Goal: Task Accomplishment & Management: Check status

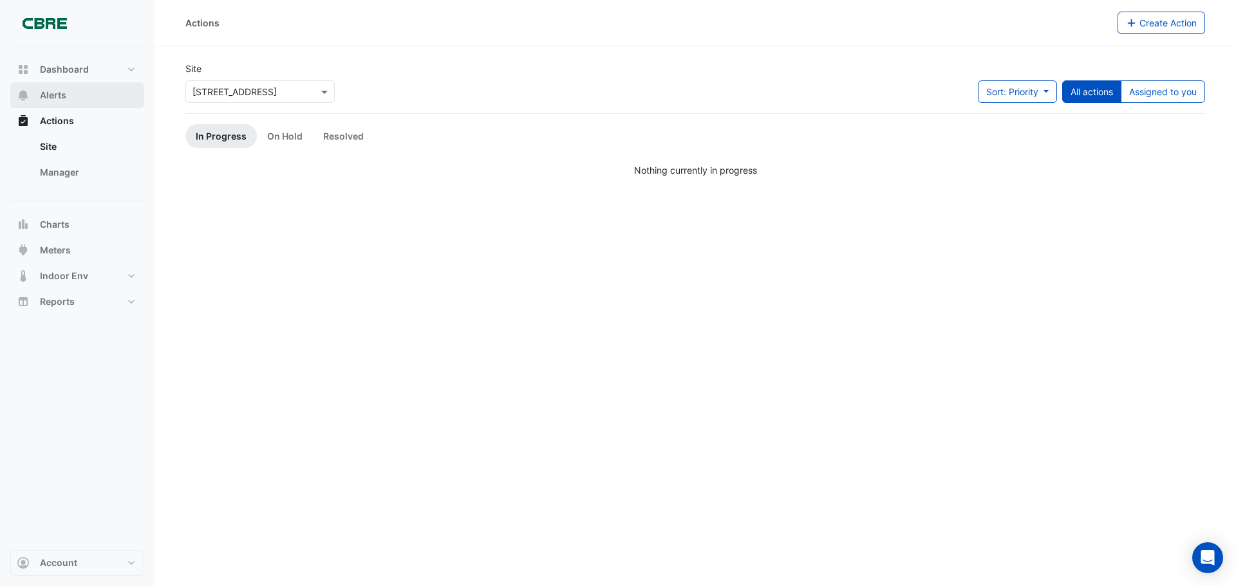
click at [41, 93] on span "Alerts" at bounding box center [53, 95] width 26 height 13
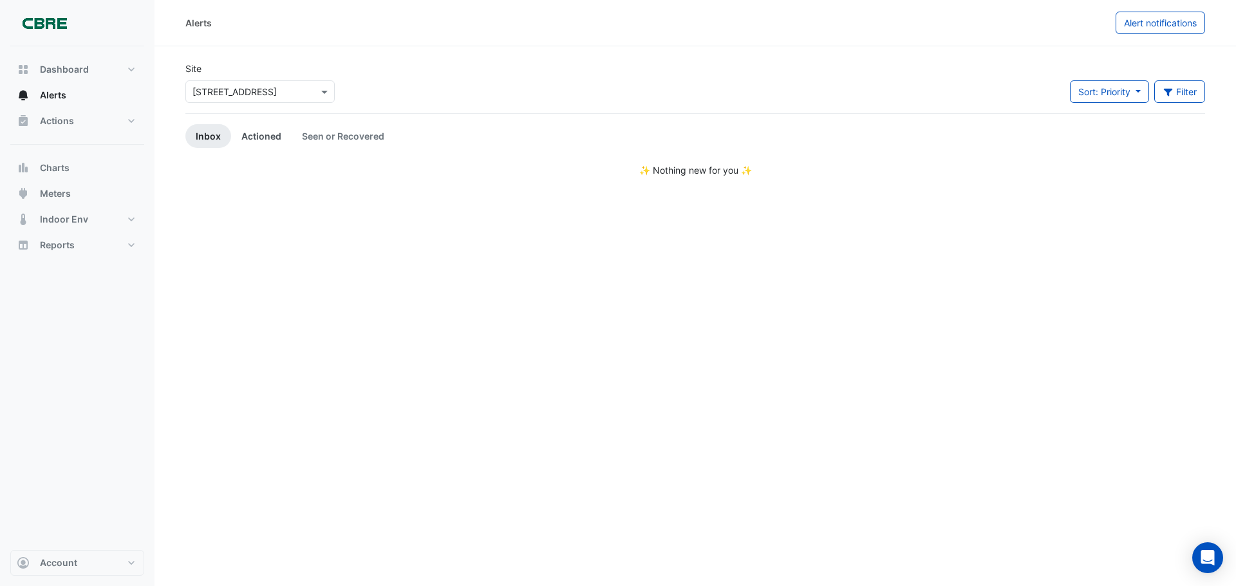
click at [265, 132] on link "Actioned" at bounding box center [261, 136] width 61 height 24
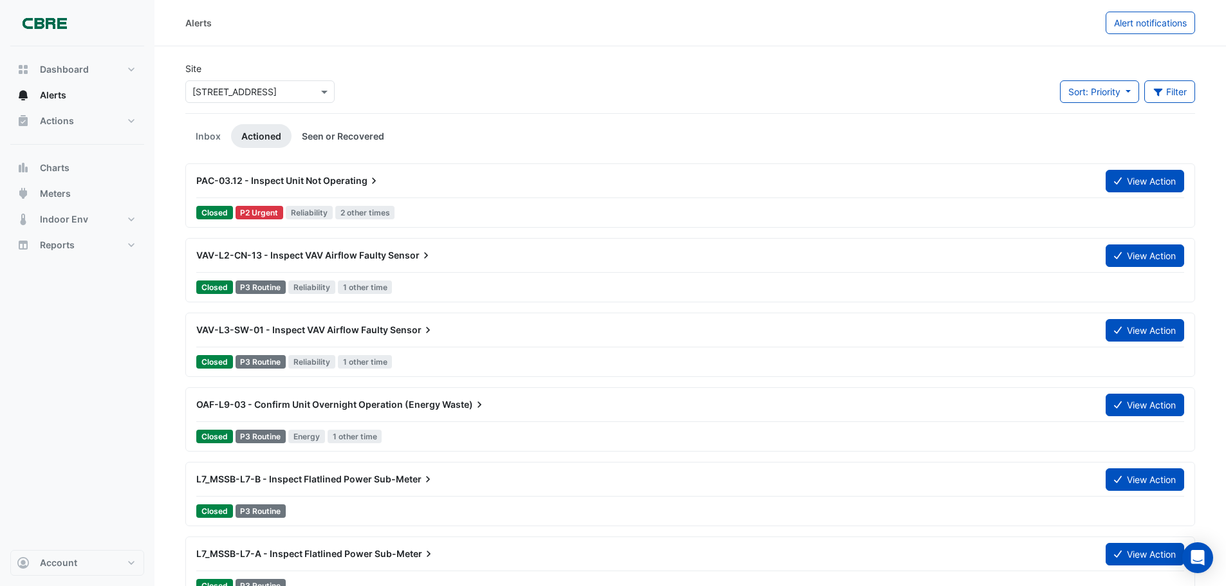
click at [330, 133] on link "Seen or Recovered" at bounding box center [343, 136] width 103 height 24
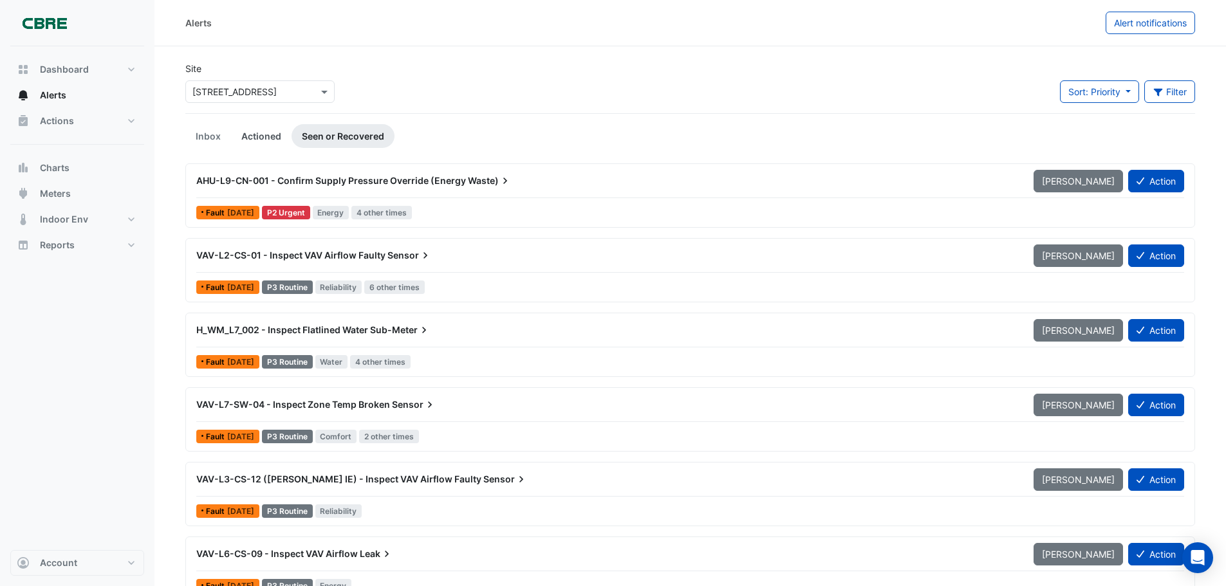
click at [256, 130] on link "Actioned" at bounding box center [261, 136] width 61 height 24
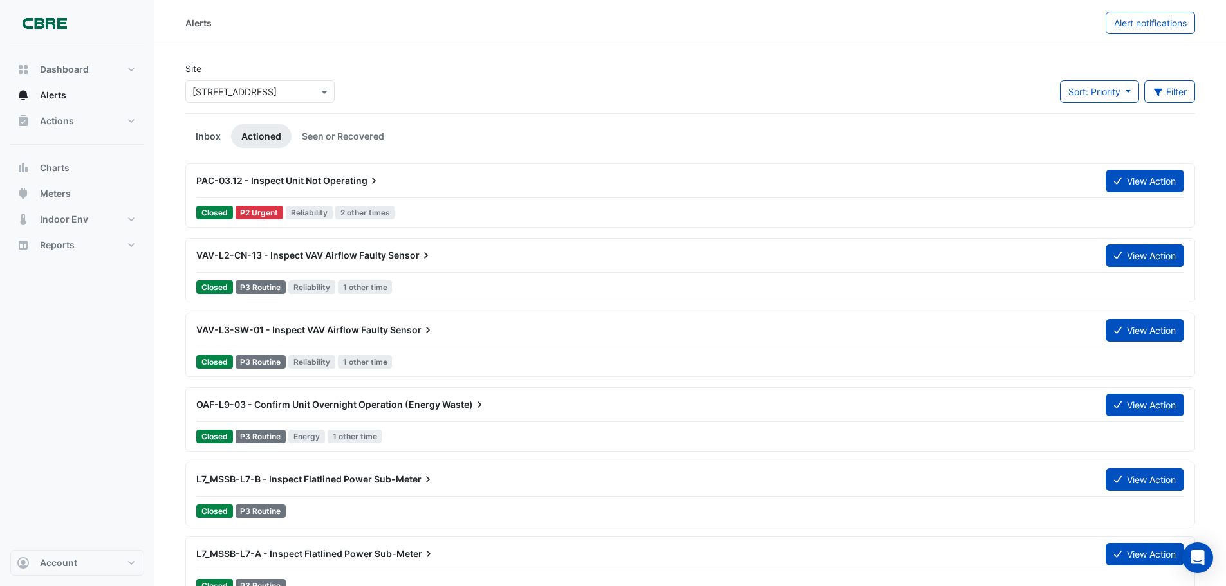
click at [204, 136] on link "Inbox" at bounding box center [208, 136] width 46 height 24
